Goal: Register for event/course

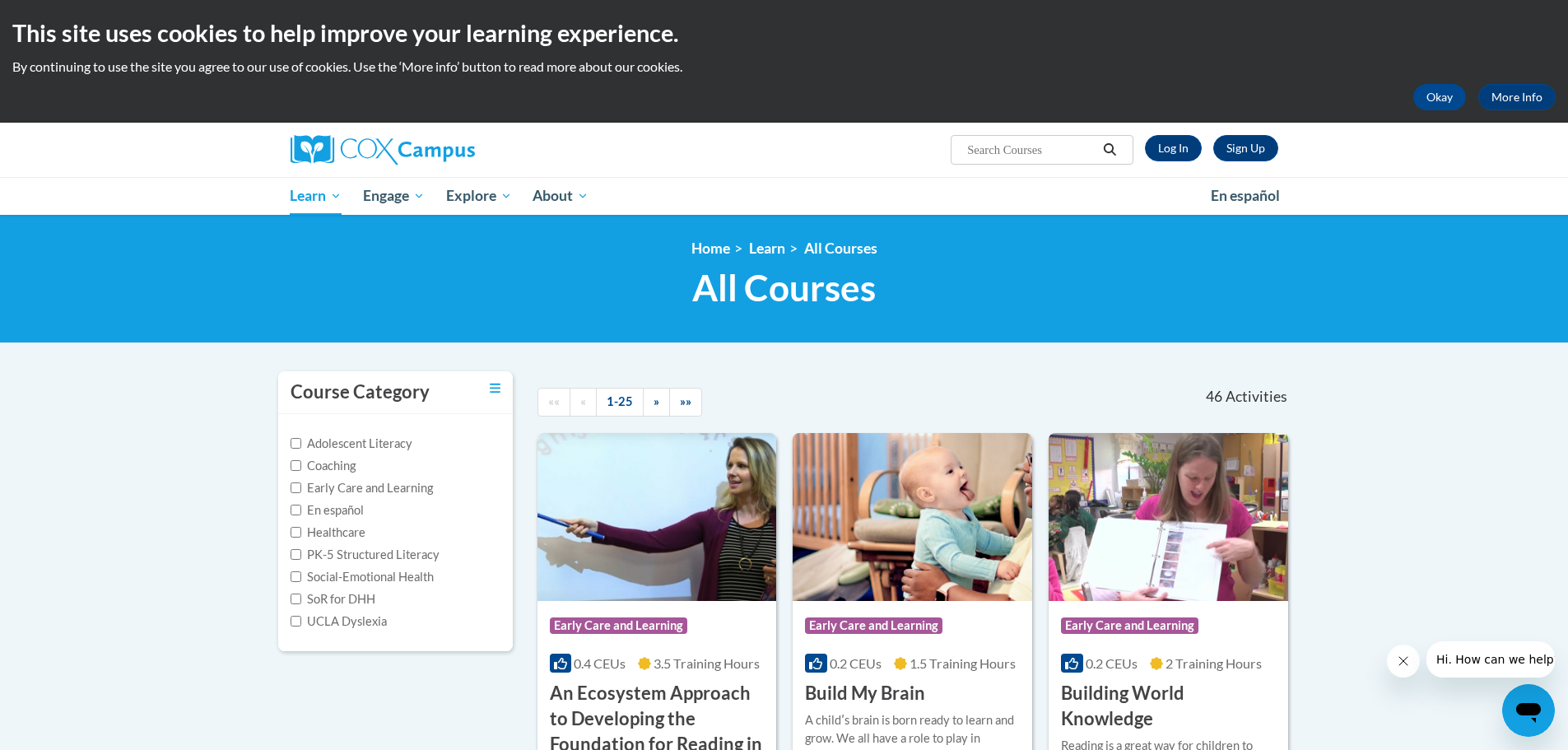
click at [1039, 150] on input "Search..." at bounding box center [1032, 149] width 132 height 20
type input "oae"
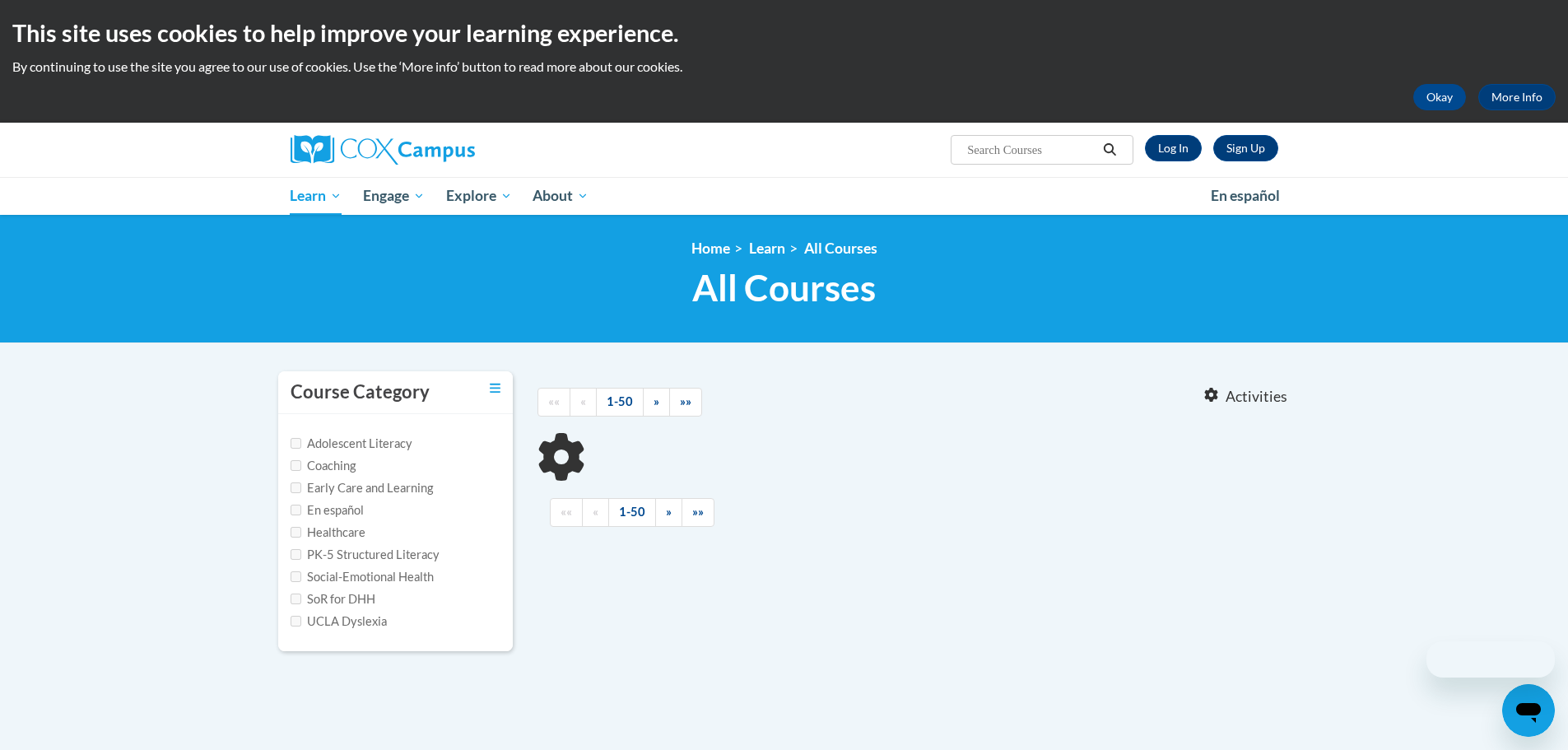
type input "oae"
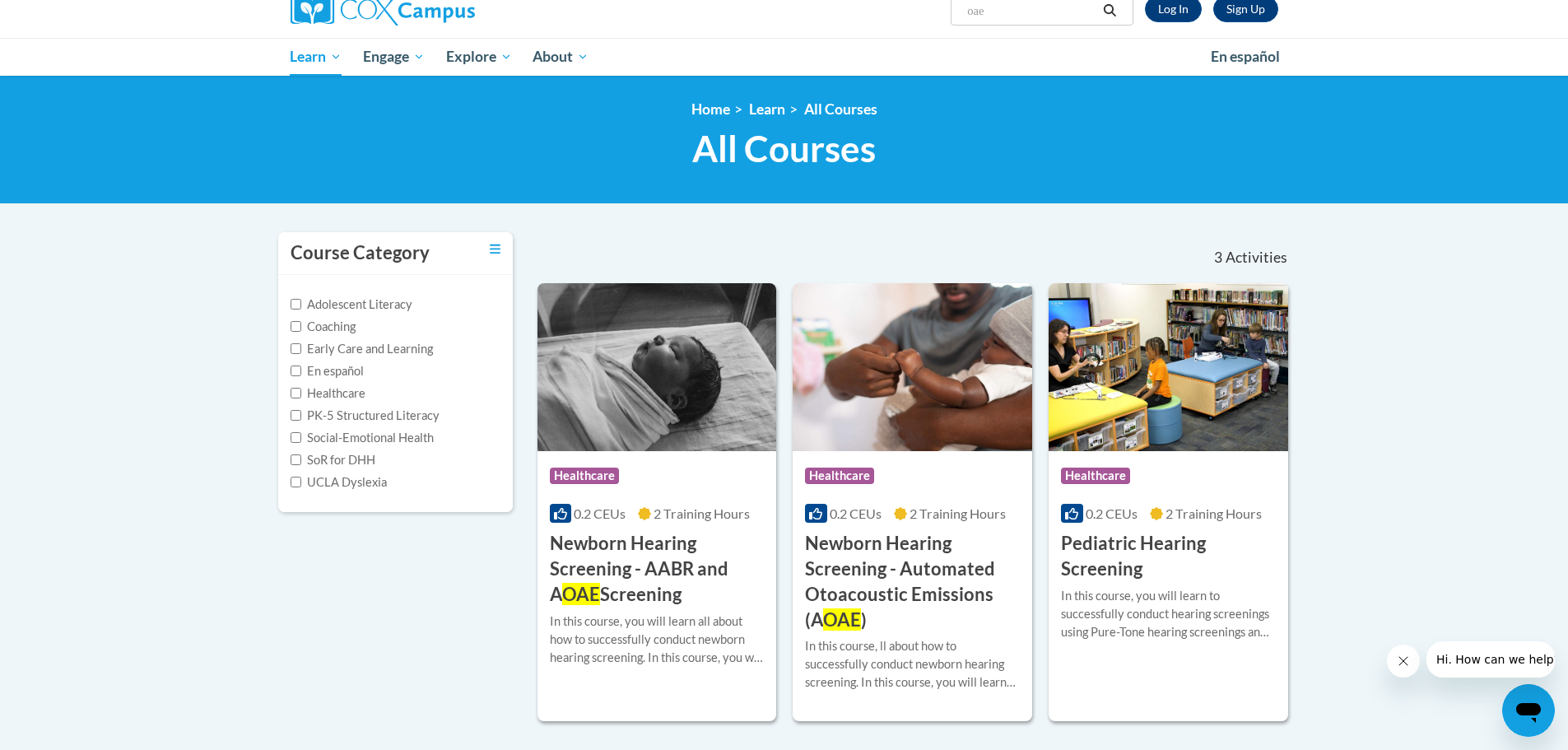
scroll to position [201, 0]
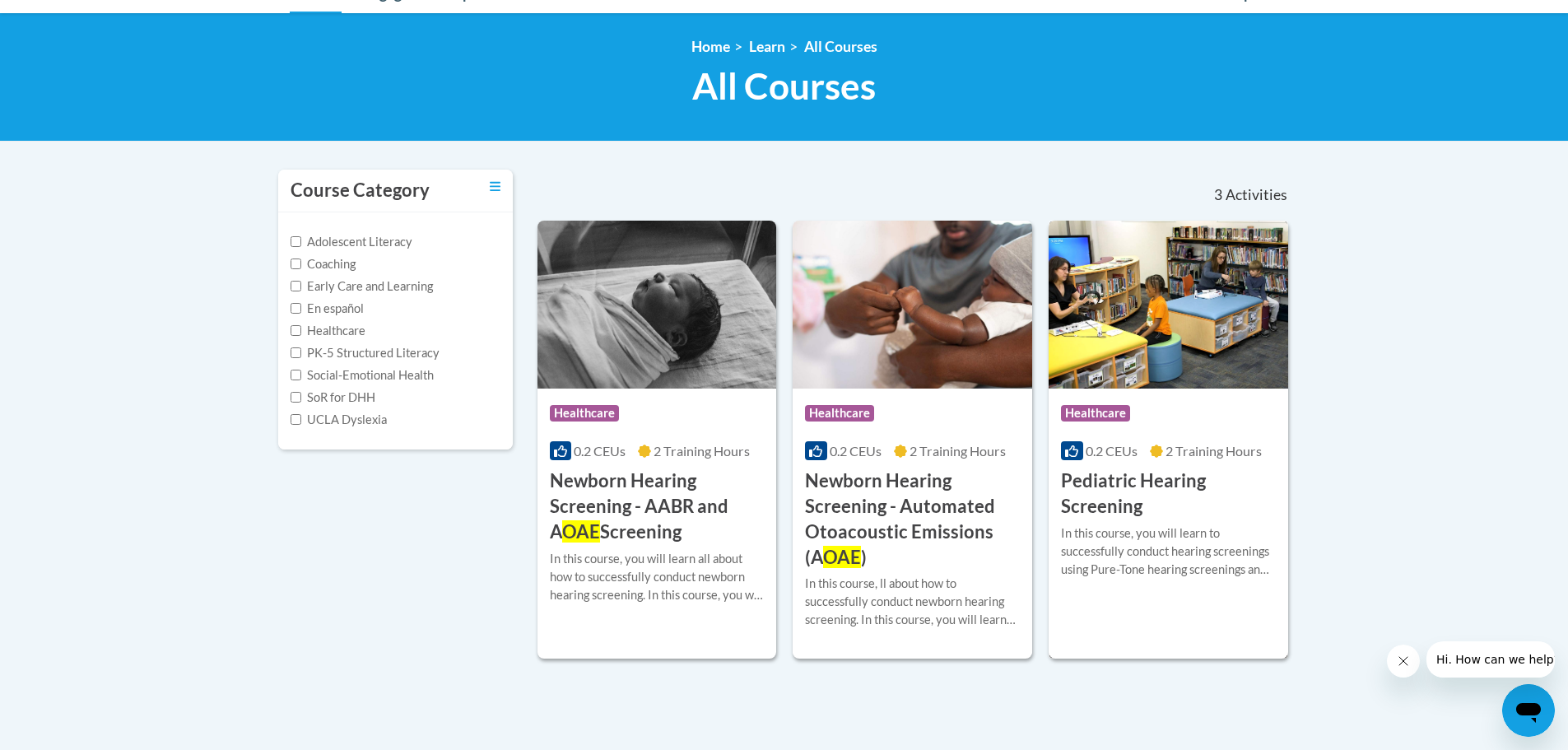
click at [1115, 481] on h3 "Pediatric Hearing Screening" at bounding box center [1168, 495] width 215 height 51
